Goal: Task Accomplishment & Management: Complete application form

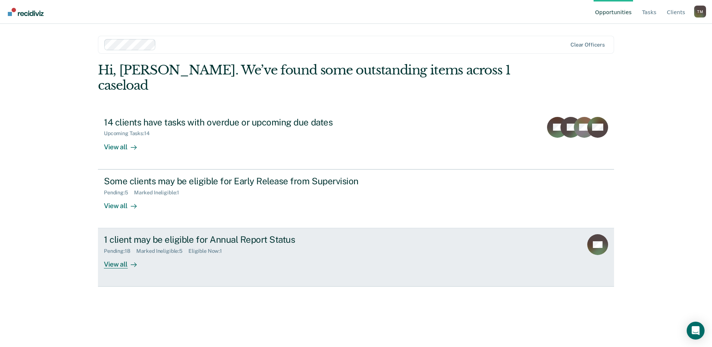
click at [178, 234] on div "1 client may be eligible for Annual Report Status" at bounding box center [235, 239] width 262 height 11
click at [132, 234] on div "1 client may be eligible for Annual Report Status" at bounding box center [235, 239] width 262 height 11
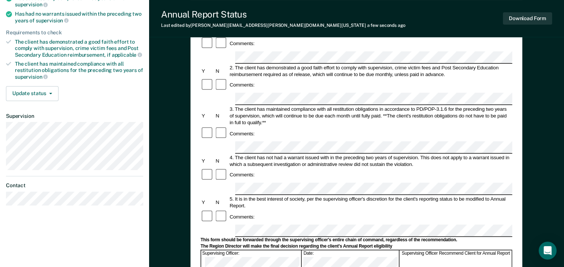
scroll to position [112, 0]
